Goal: Task Accomplishment & Management: Manage account settings

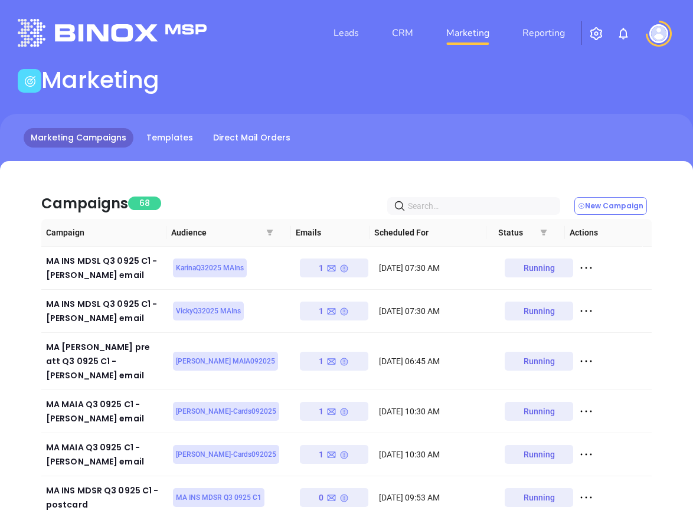
click at [656, 34] on img at bounding box center [659, 33] width 19 height 19
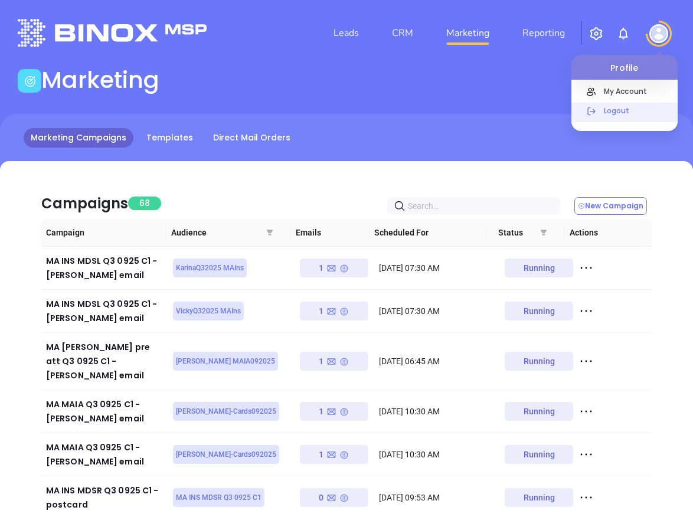
click at [627, 115] on p "Logout" at bounding box center [638, 111] width 80 height 12
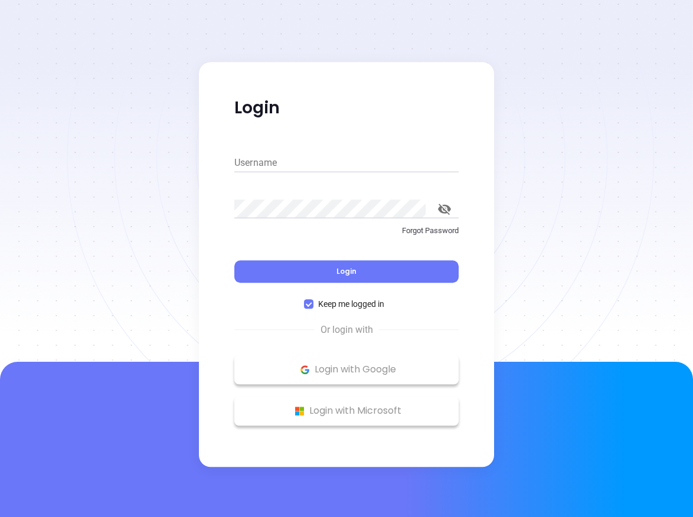
type input "[PERSON_NAME][EMAIL_ADDRESS][DOMAIN_NAME]"
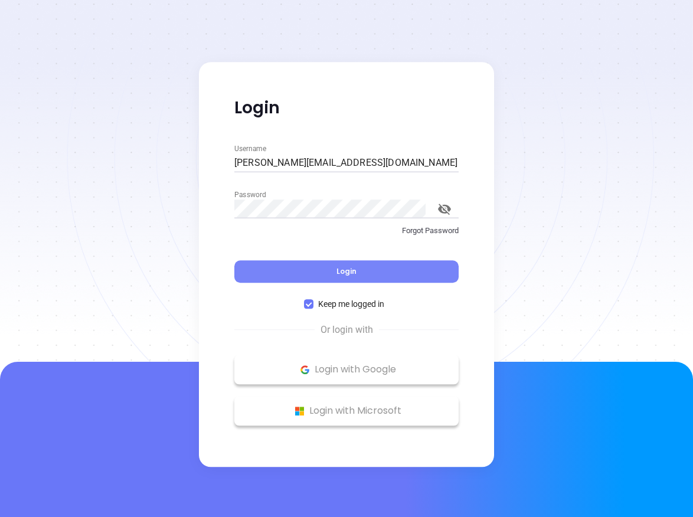
click at [321, 271] on button "Login" at bounding box center [347, 271] width 224 height 22
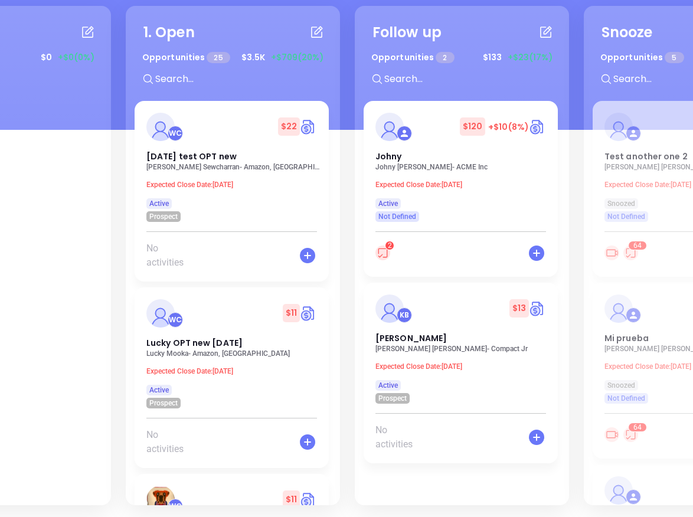
scroll to position [0, 1024]
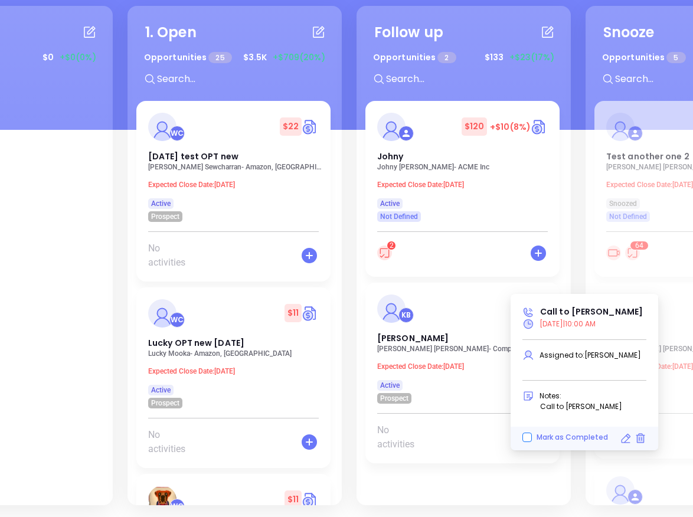
click at [527, 437] on input "Mark as Completed" at bounding box center [527, 437] width 9 height 9
click at [529, 437] on input "Mark as Completed" at bounding box center [527, 437] width 9 height 9
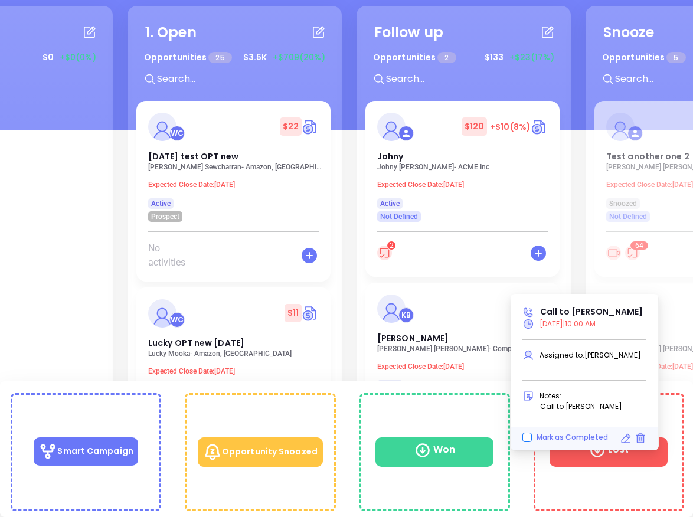
click at [529, 437] on input "Mark as Completed" at bounding box center [527, 437] width 9 height 9
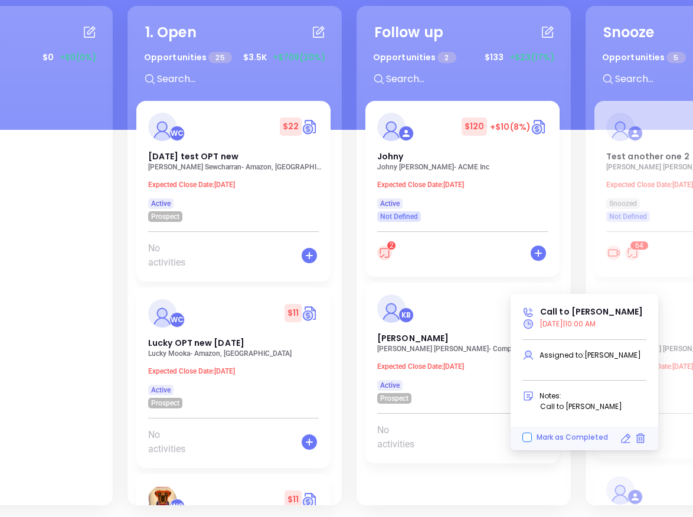
click at [529, 437] on input "Mark as Completed" at bounding box center [527, 437] width 9 height 9
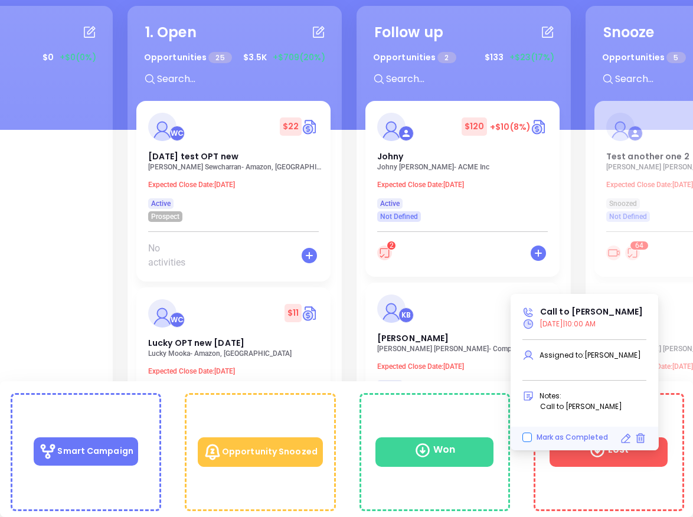
click at [530, 437] on input "Mark as Completed" at bounding box center [527, 437] width 9 height 9
checkbox input "false"
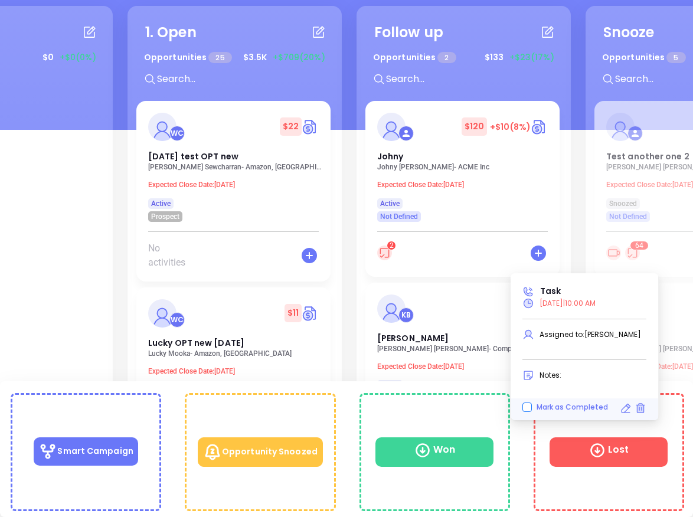
click at [526, 405] on input "Mark as Completed" at bounding box center [527, 407] width 9 height 9
checkbox input "false"
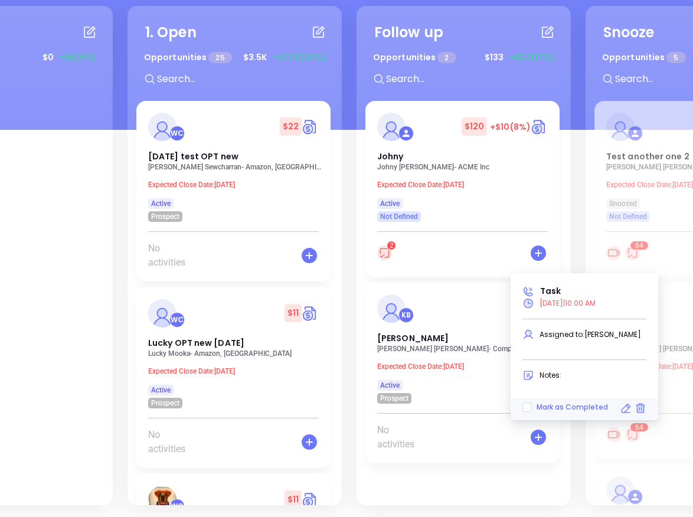
click at [624, 406] on icon at bounding box center [626, 409] width 12 height 12
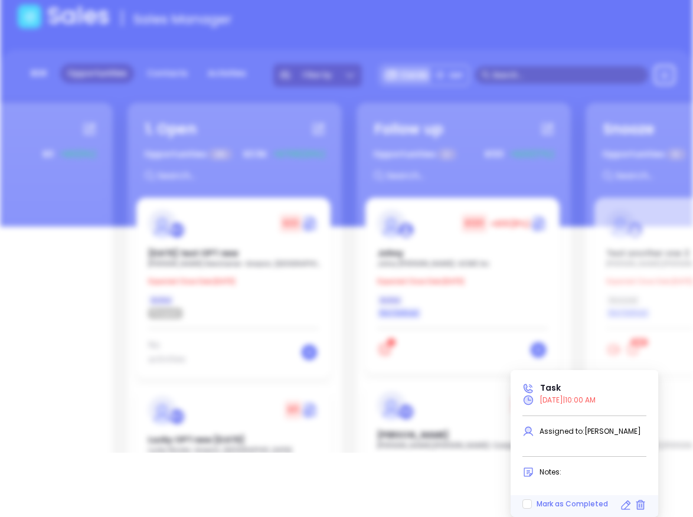
type input "[DATE]"
type input "Task"
type input "Call"
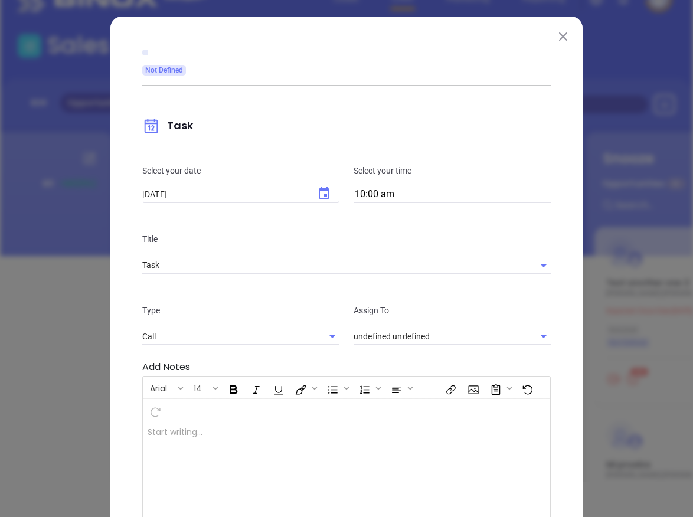
scroll to position [0, 0]
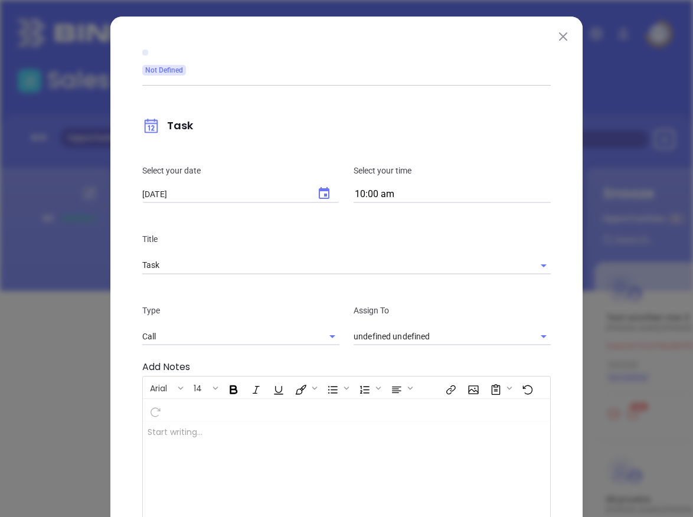
type input "[PERSON_NAME]"
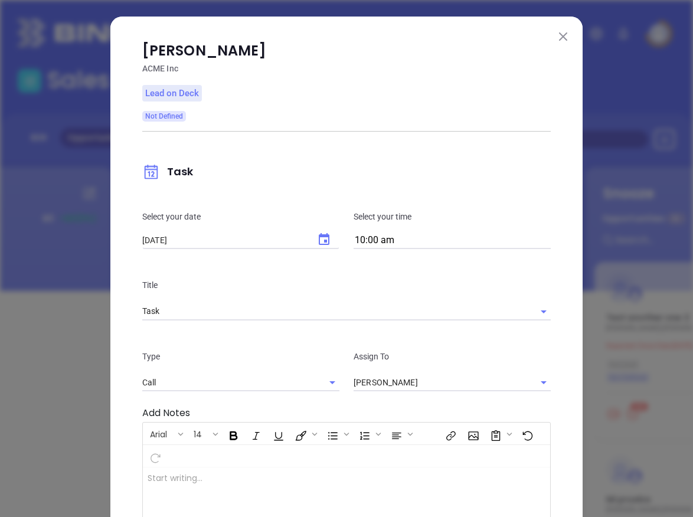
click at [558, 28] on button at bounding box center [563, 35] width 15 height 15
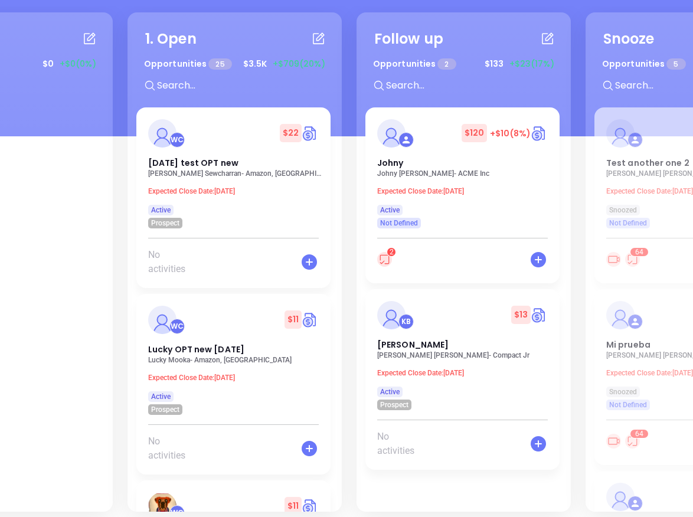
scroll to position [161, 0]
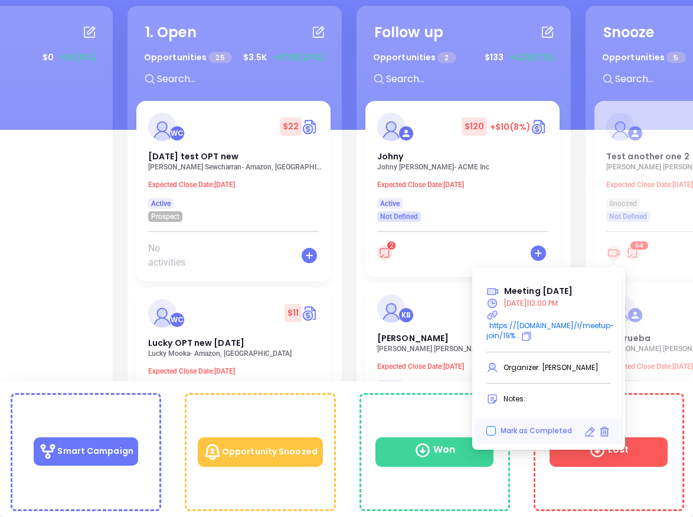
click at [494, 434] on input "Mark as Completed" at bounding box center [491, 430] width 9 height 9
checkbox input "true"
